Goal: Information Seeking & Learning: Learn about a topic

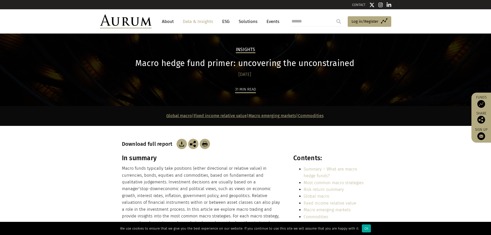
click at [192, 20] on link "Data & Insights" at bounding box center [198, 22] width 36 height 10
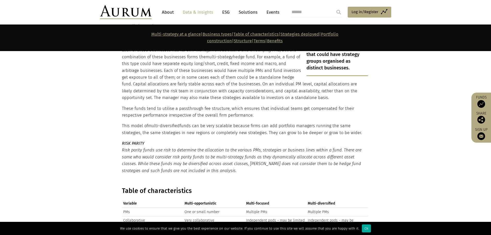
scroll to position [1056, 0]
